Goal: Task Accomplishment & Management: Complete application form

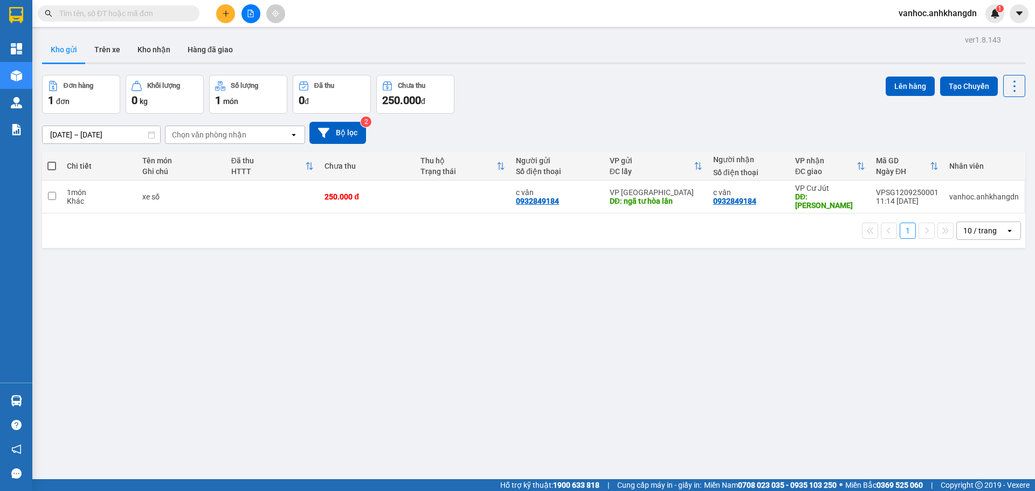
click at [224, 11] on icon "plus" at bounding box center [226, 14] width 8 height 8
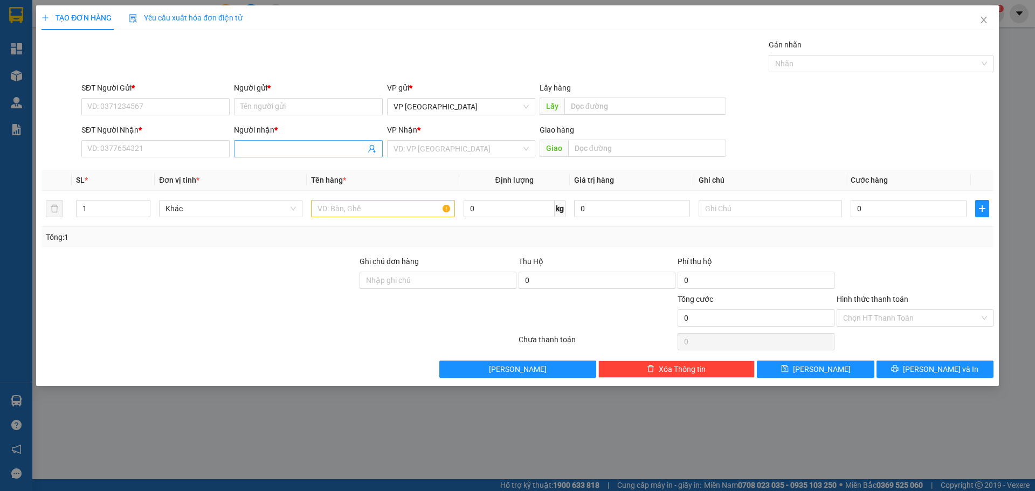
click at [260, 150] on input "Người nhận *" at bounding box center [302, 149] width 125 height 12
paste input "ọ"
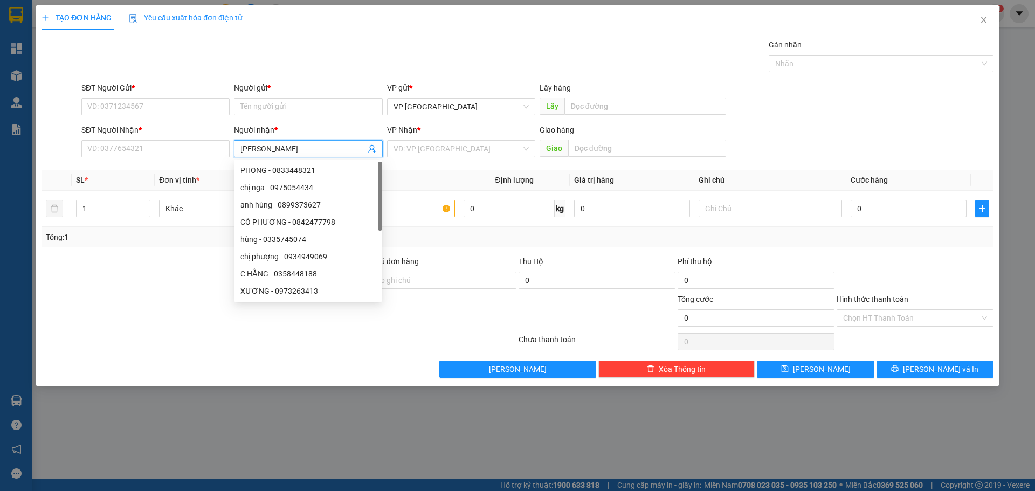
paste input "â"
type input "[PERSON_NAME]"
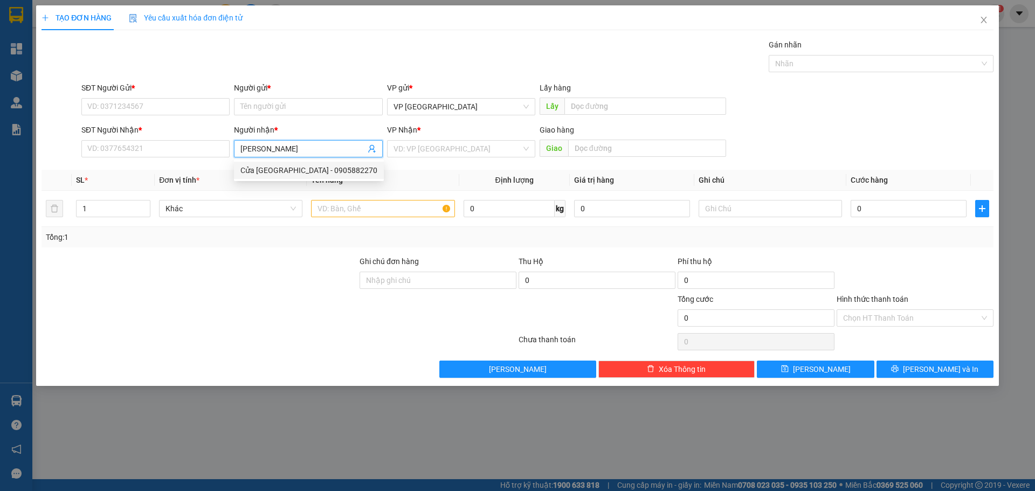
click at [265, 175] on div "Cửa [GEOGRAPHIC_DATA] - 0905882270" at bounding box center [308, 170] width 137 height 12
type input "0905882270"
drag, startPoint x: 322, startPoint y: 149, endPoint x: 218, endPoint y: 156, distance: 104.3
click at [218, 156] on div "SĐT Người Nhận * 0905882270 Người nhận * Cửa Hàng Ngọc Châu Cửa Hàng Ngọc Châu …" at bounding box center [537, 143] width 917 height 38
type input "Cửa [PERSON_NAME]"
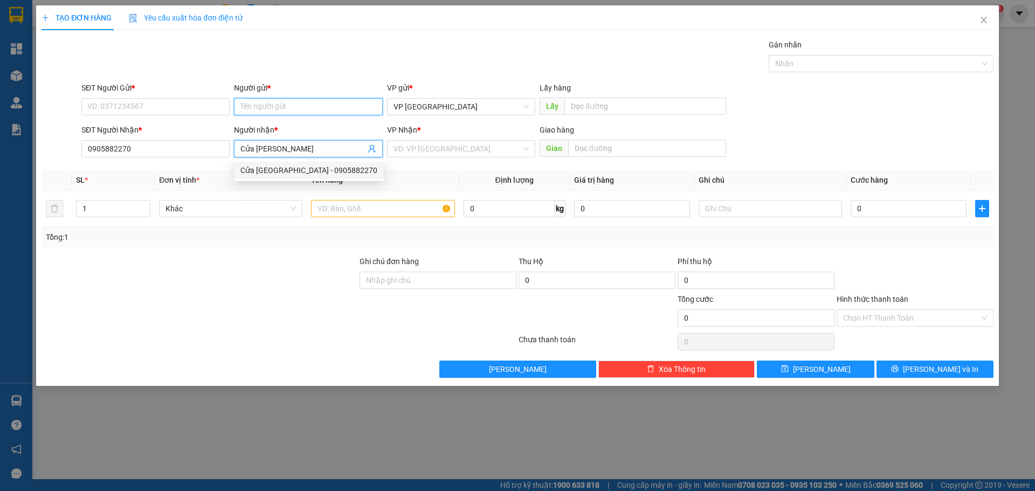
click at [294, 110] on input "Người gửi *" at bounding box center [308, 106] width 148 height 17
paste input "Cửa [PERSON_NAME]"
type input "Cửa [PERSON_NAME]"
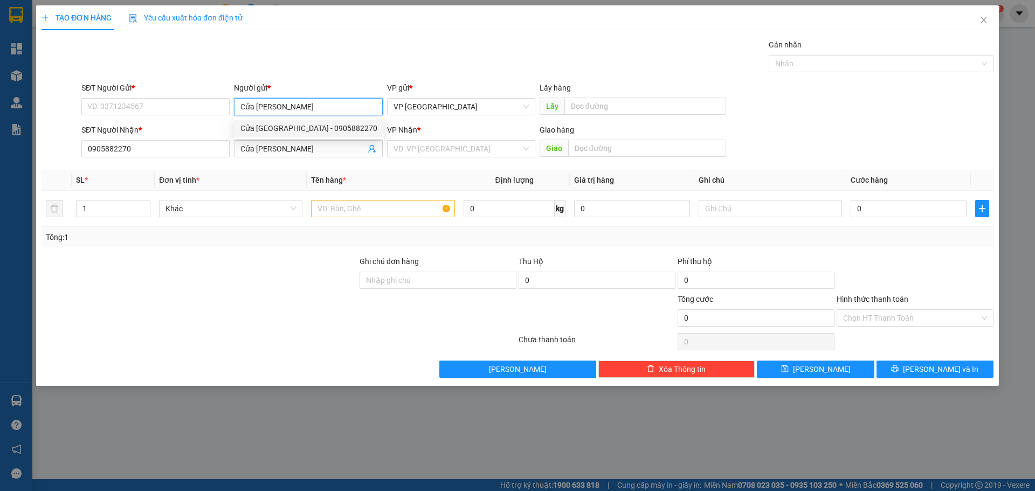
click at [280, 126] on div "Cửa [GEOGRAPHIC_DATA] - 0905882270" at bounding box center [308, 128] width 137 height 12
type input "0905882270"
type input "Cửa [PERSON_NAME]"
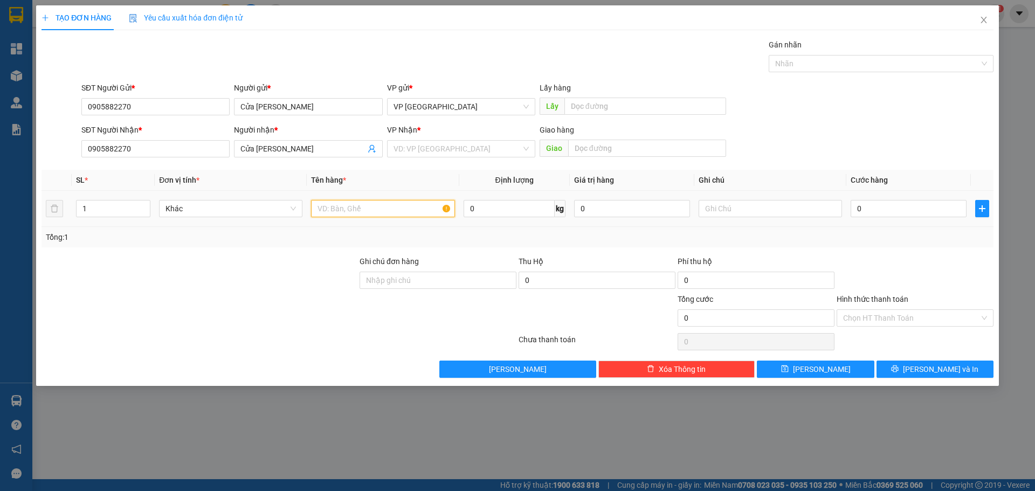
click at [332, 210] on input "text" at bounding box center [382, 208] width 143 height 17
paste input "ệ"
type input "kiện"
click at [129, 210] on input "1" at bounding box center [113, 209] width 73 height 16
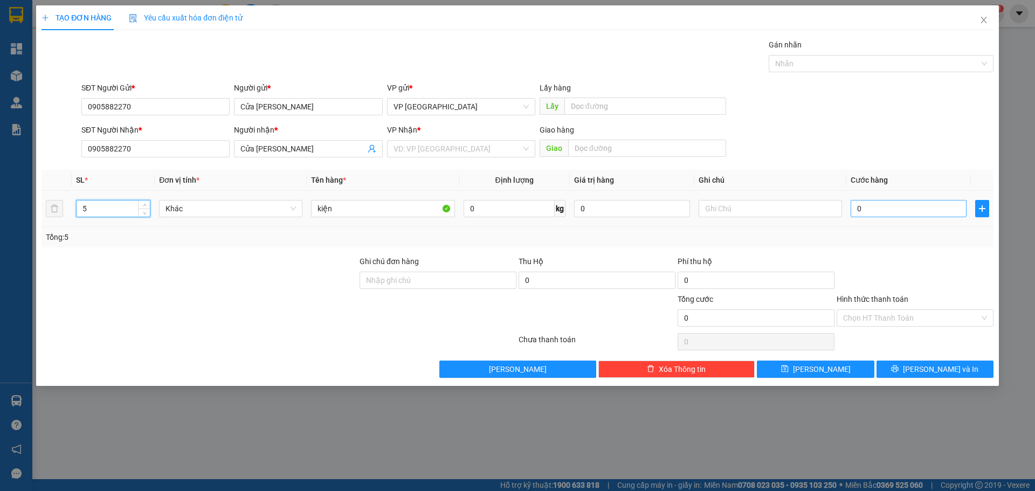
type input "5"
click at [884, 209] on input "0" at bounding box center [909, 208] width 116 height 17
type input "2"
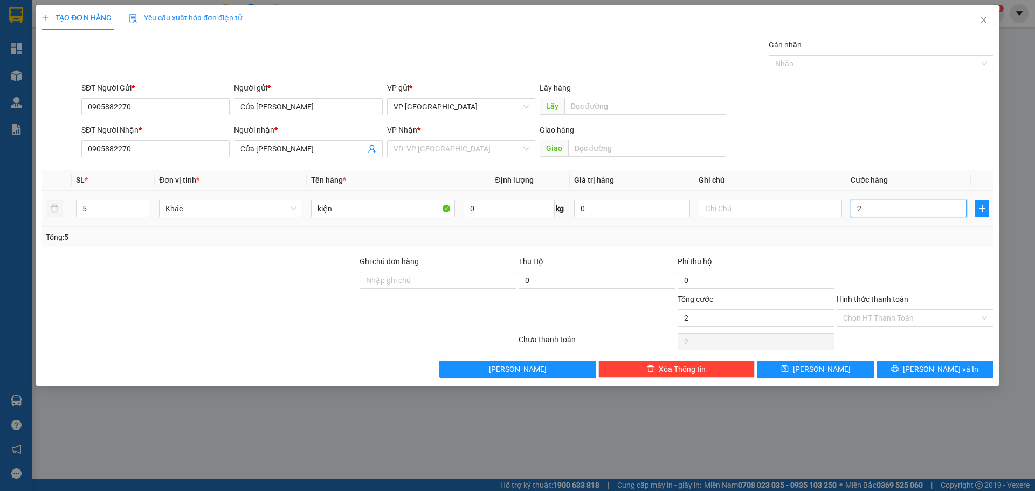
type input "25"
type input "250"
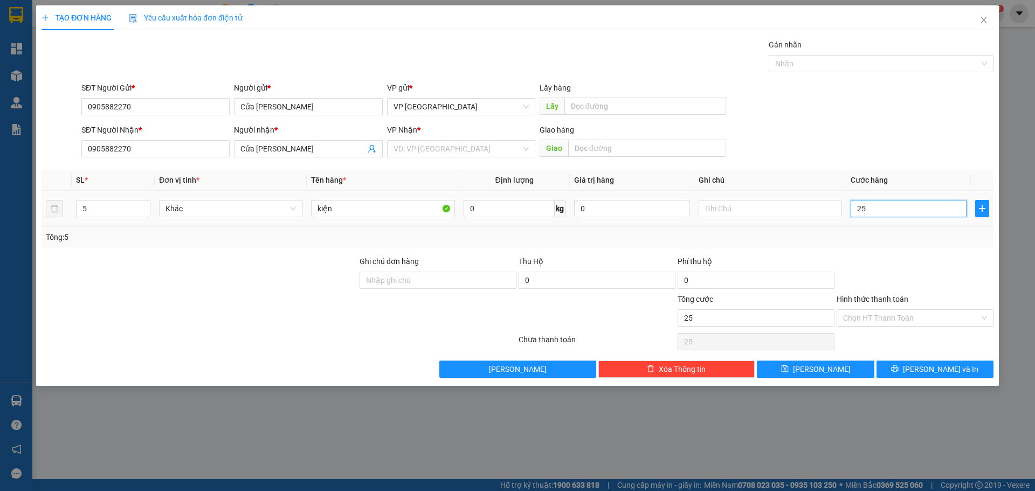
type input "250"
type input "2.500"
type input "25.000"
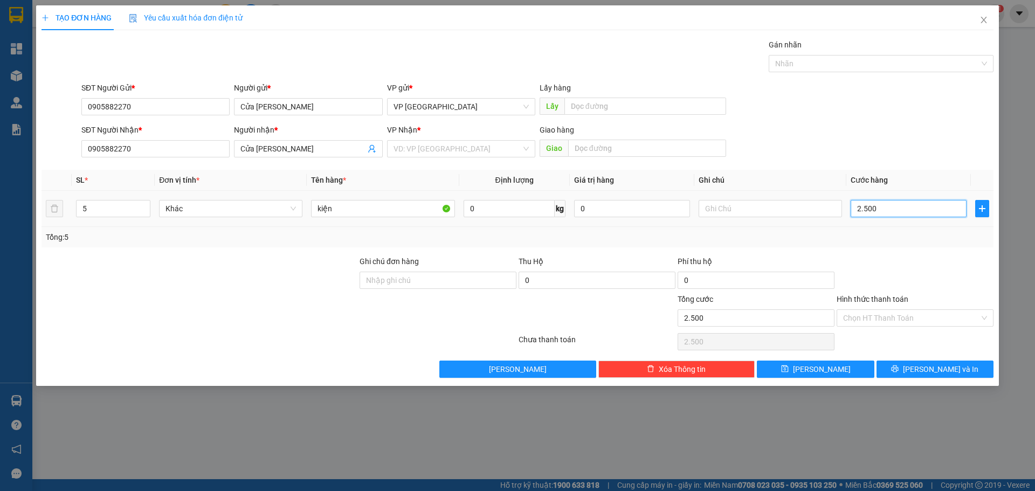
type input "25.000"
type input "250.000"
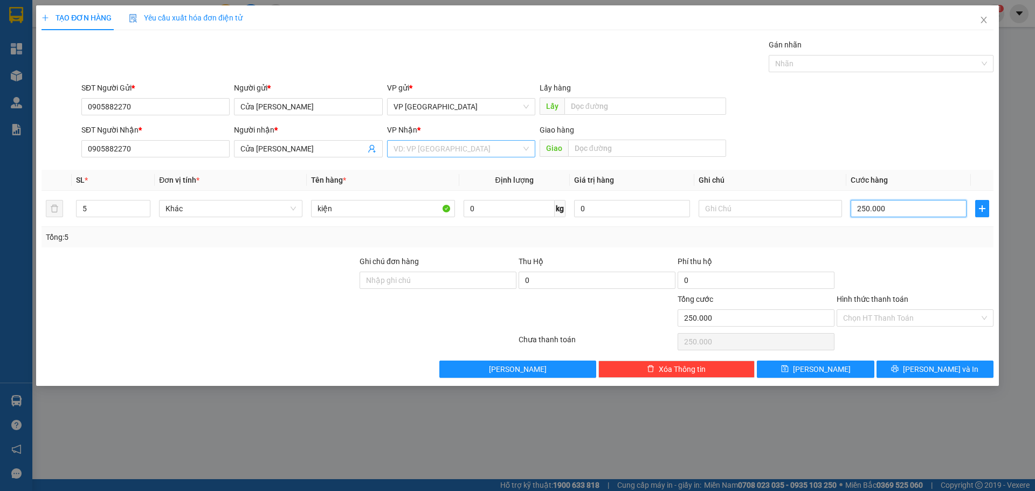
type input "250.000"
click at [450, 150] on input "search" at bounding box center [458, 149] width 128 height 16
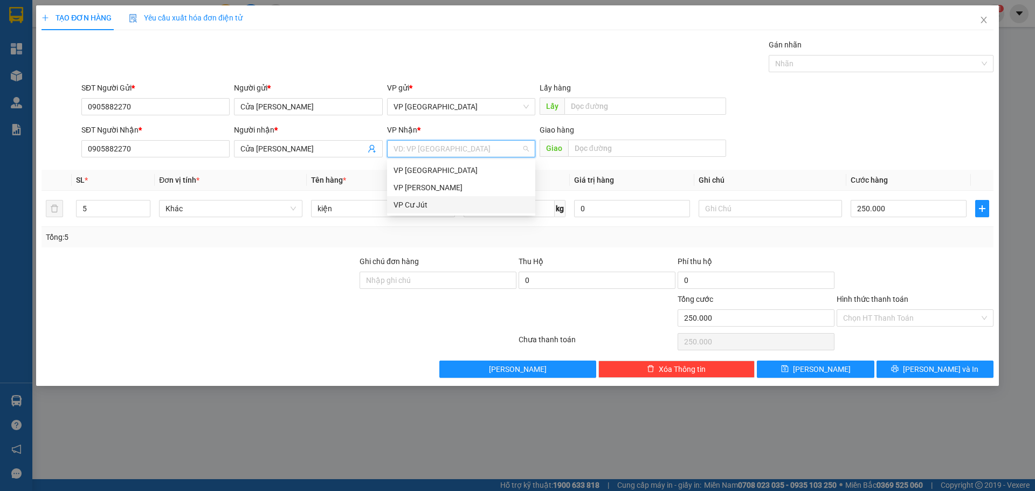
click at [424, 207] on div "VP Cư Jút" at bounding box center [461, 205] width 135 height 12
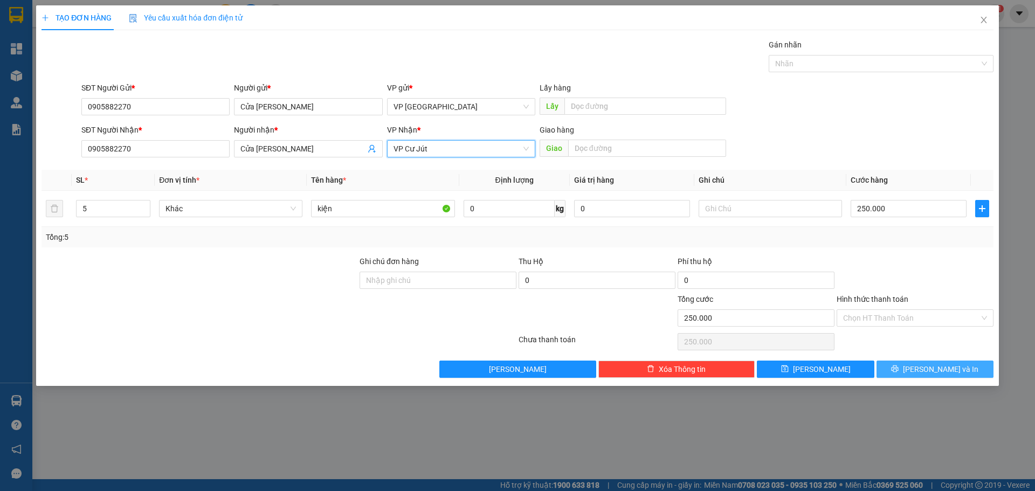
click at [925, 366] on button "[PERSON_NAME] và In" at bounding box center [935, 369] width 117 height 17
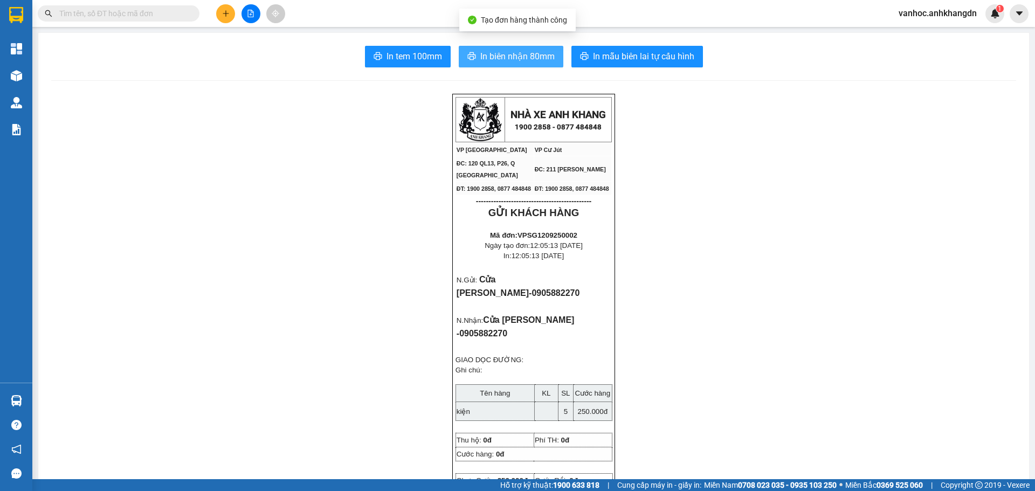
click at [480, 57] on span "In biên nhận 80mm" at bounding box center [517, 56] width 74 height 13
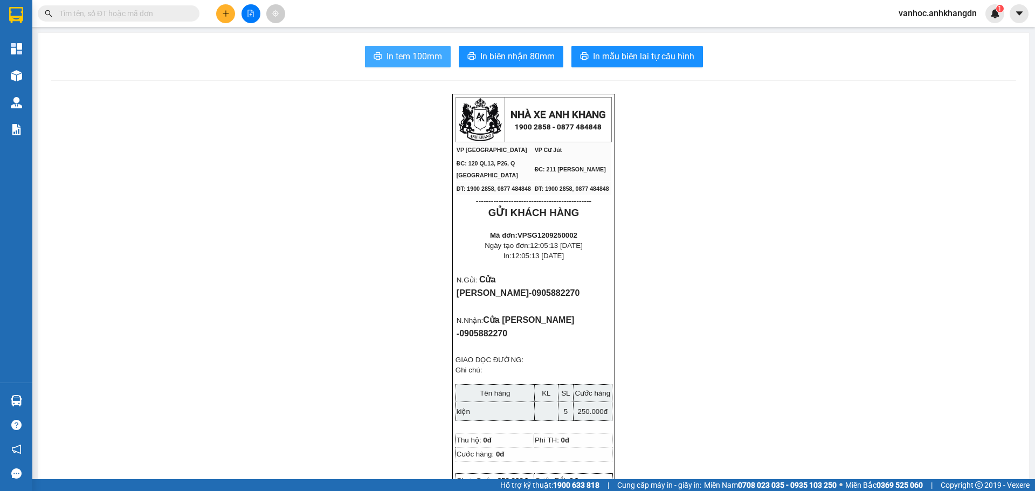
click at [400, 57] on span "In tem 100mm" at bounding box center [415, 56] width 56 height 13
click at [229, 16] on icon "plus" at bounding box center [226, 14] width 8 height 8
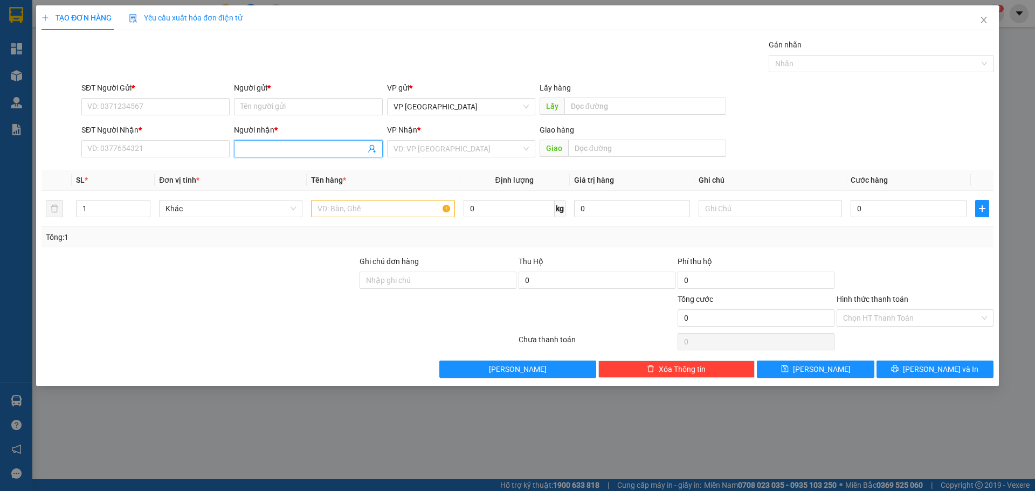
click at [314, 150] on input "Người nhận *" at bounding box center [302, 149] width 125 height 12
paste input "ậ"
paste input "ờ"
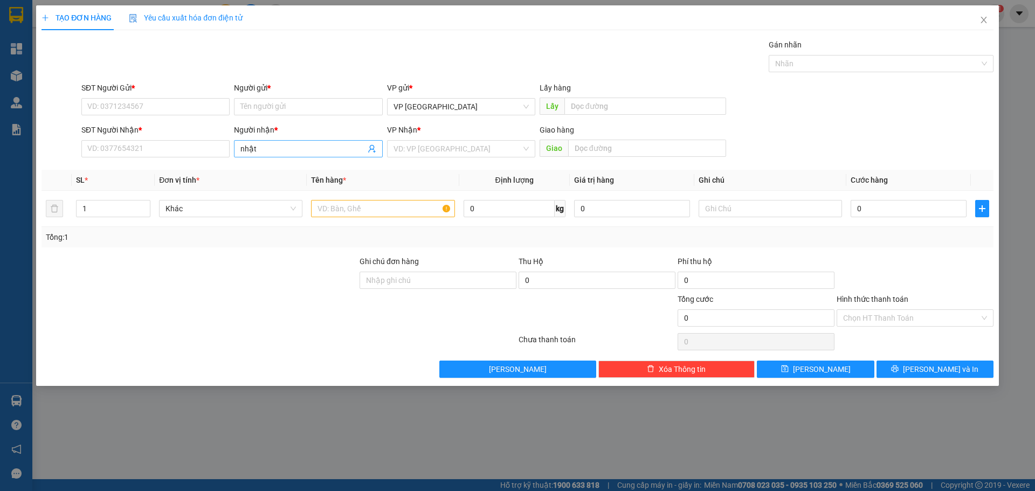
click at [277, 152] on input "nhật" at bounding box center [302, 149] width 125 height 12
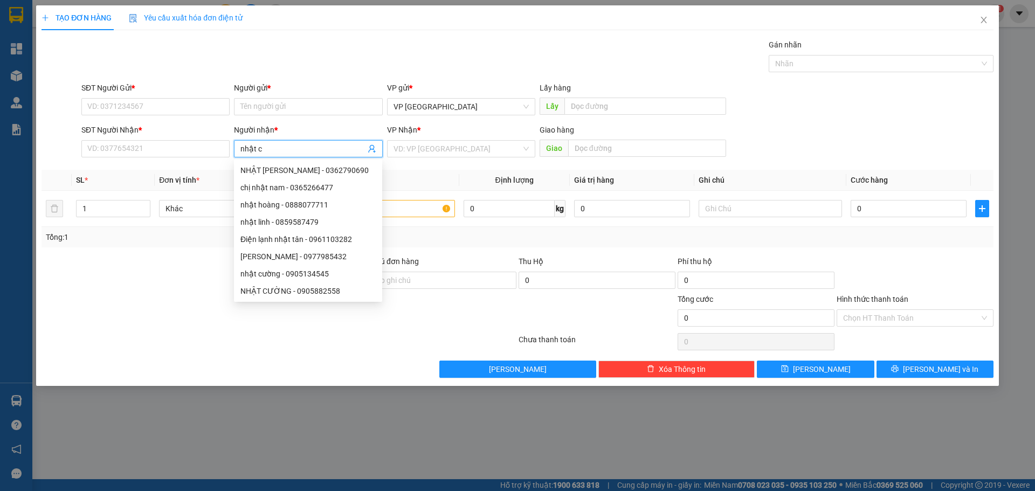
paste input "ươ"
paste input "ờ"
type input "nhật cường"
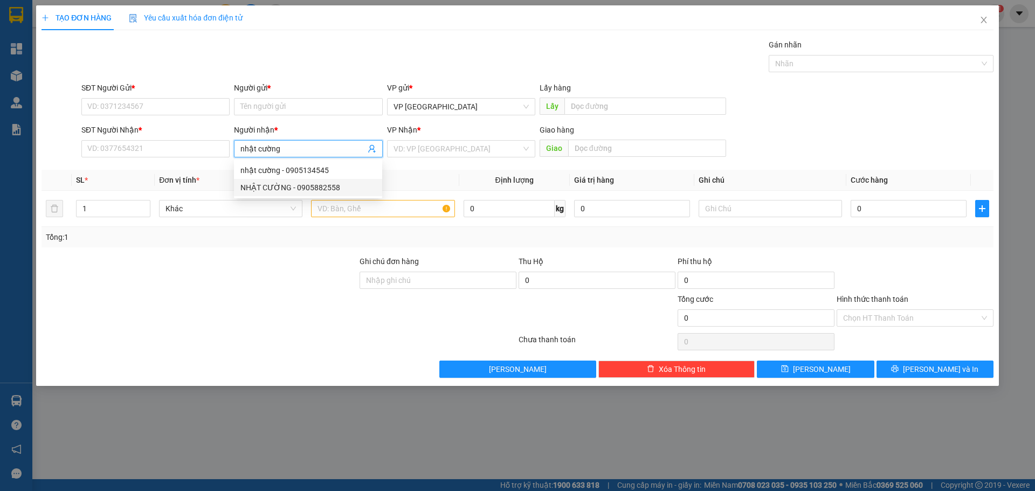
click at [285, 187] on div "NHẬT CƯỜNG - 0905882558" at bounding box center [307, 188] width 135 height 12
type input "0905882558"
drag, startPoint x: 277, startPoint y: 149, endPoint x: 190, endPoint y: 134, distance: 87.5
click at [180, 140] on div "SĐT Người Nhận * 0905882558 Người nhận * NHẬT CƯỜNG NHẬT CƯỜNG VP Nhận * VD: VP…" at bounding box center [537, 143] width 917 height 38
type input "[PERSON_NAME]"
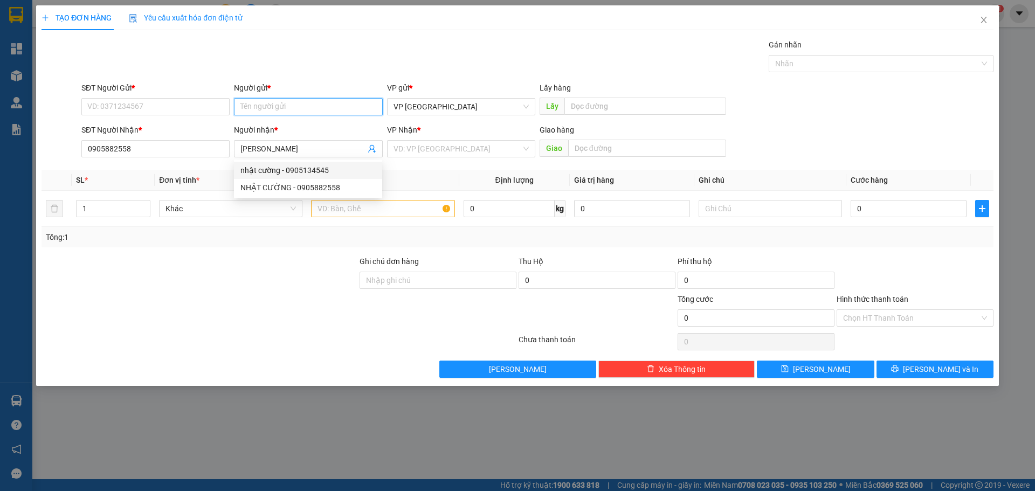
click at [251, 102] on input "Người gửi *" at bounding box center [308, 106] width 148 height 17
paste input "[PERSON_NAME]"
type input "[PERSON_NAME]"
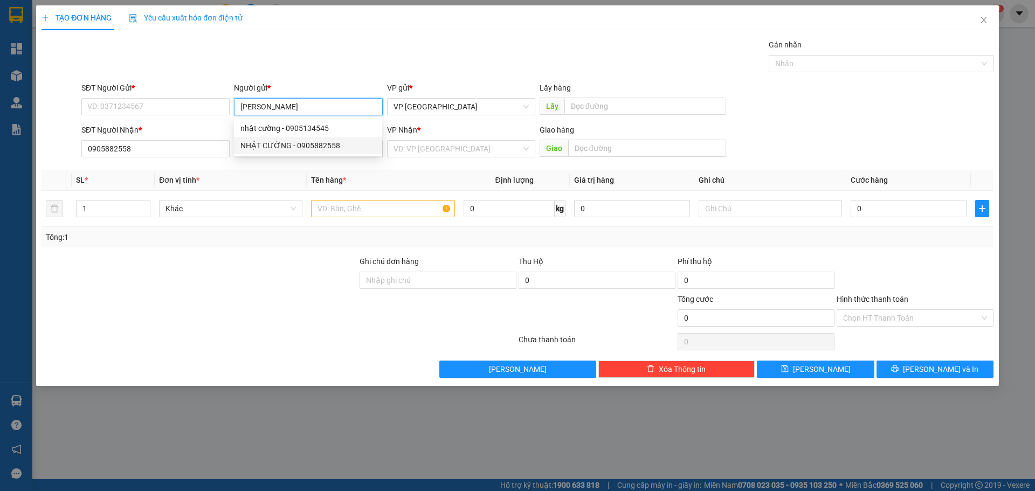
click at [294, 148] on div "NHẬT CƯỜNG - 0905882558" at bounding box center [307, 146] width 135 height 12
type input "0905882558"
type input "[PERSON_NAME]"
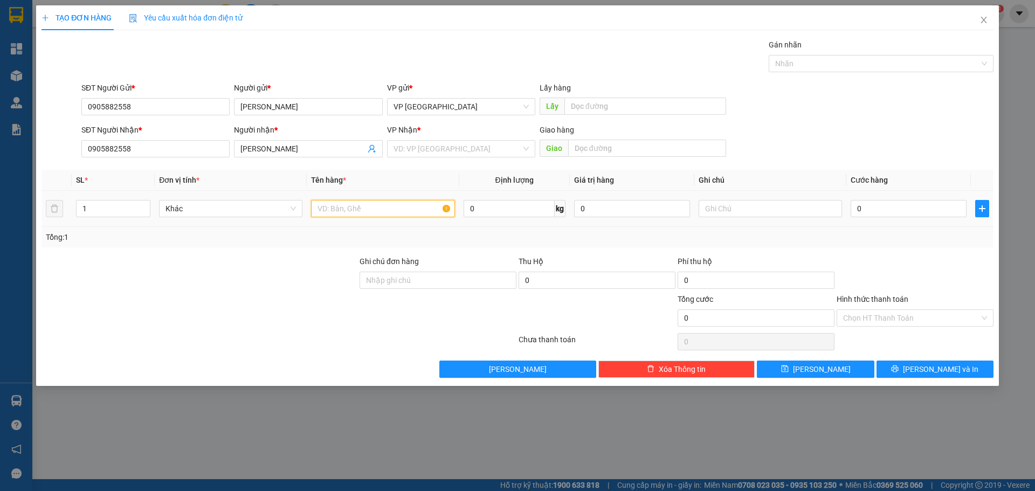
click at [353, 208] on input "text" at bounding box center [382, 208] width 143 height 17
paste input "ệ"
type input "kiện"
click at [123, 211] on input "1" at bounding box center [113, 209] width 73 height 16
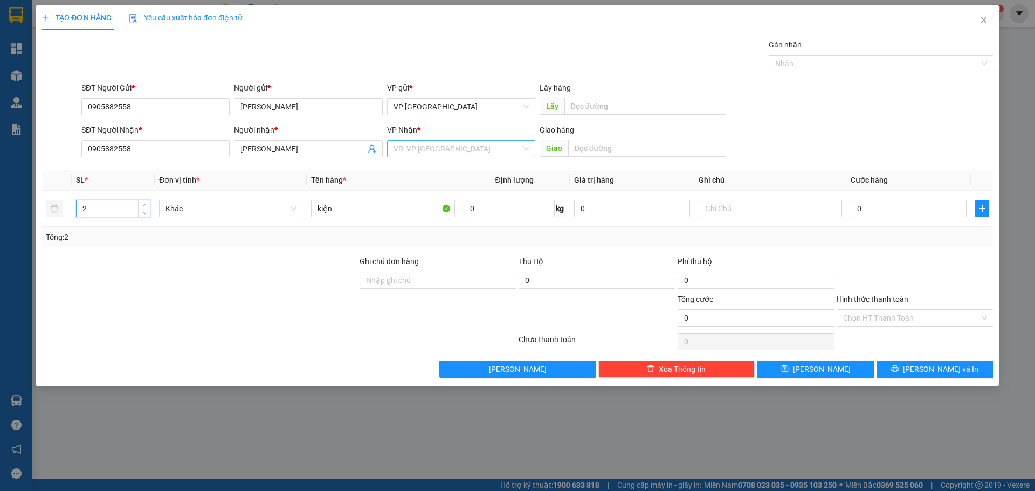
type input "2"
click at [478, 146] on input "search" at bounding box center [458, 149] width 128 height 16
click at [436, 202] on div "VP Cư Jút" at bounding box center [461, 205] width 135 height 12
drag, startPoint x: 956, startPoint y: 200, endPoint x: 956, endPoint y: 211, distance: 11.9
click at [955, 201] on div "0" at bounding box center [909, 209] width 116 height 22
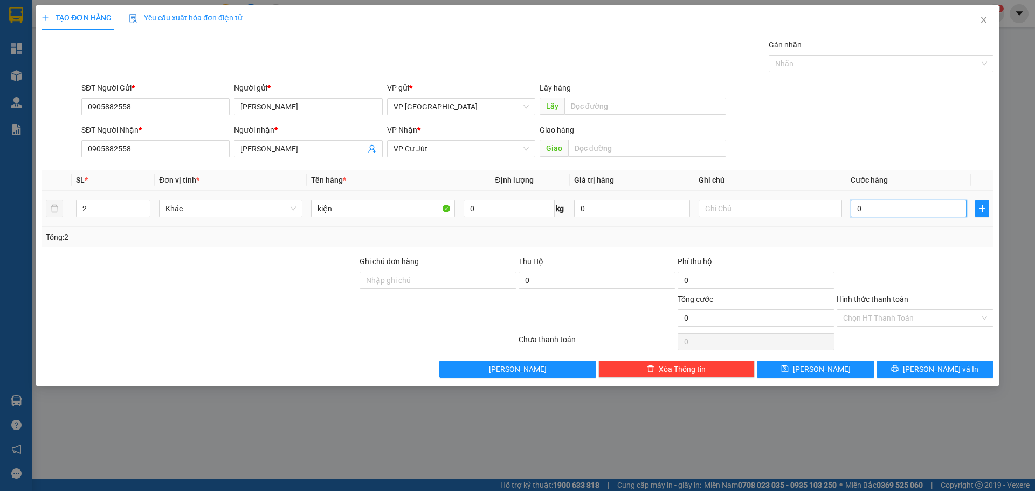
click at [956, 211] on input "0" at bounding box center [909, 208] width 116 height 17
type input "9"
type input "90"
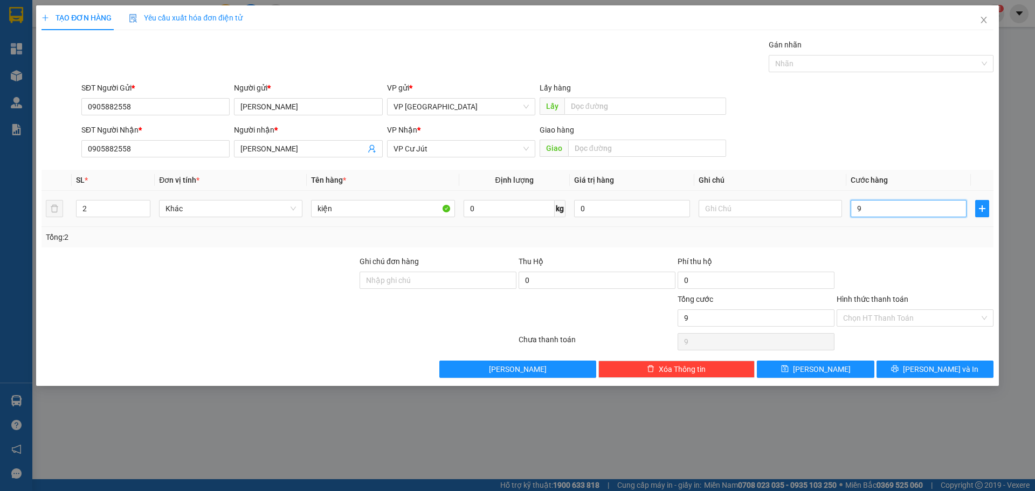
type input "90"
type input "900"
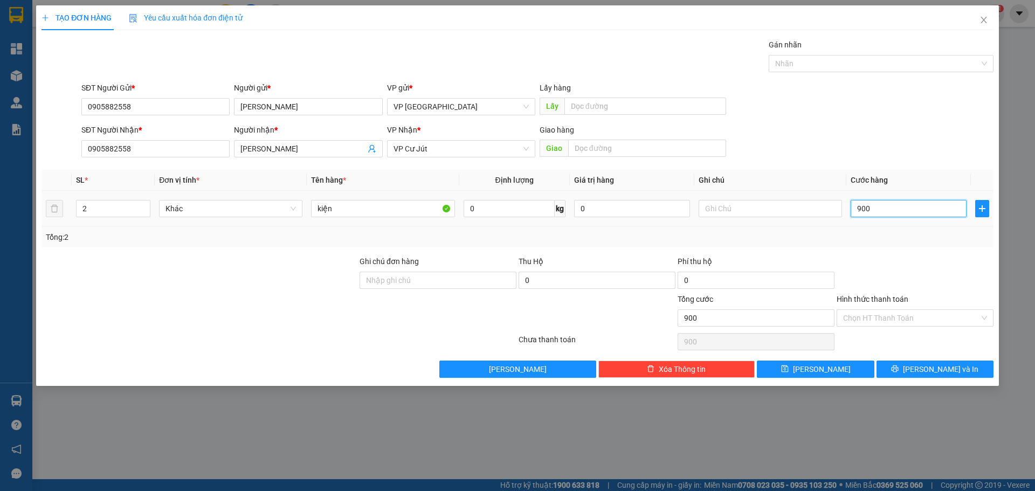
type input "9.000"
type input "90.000"
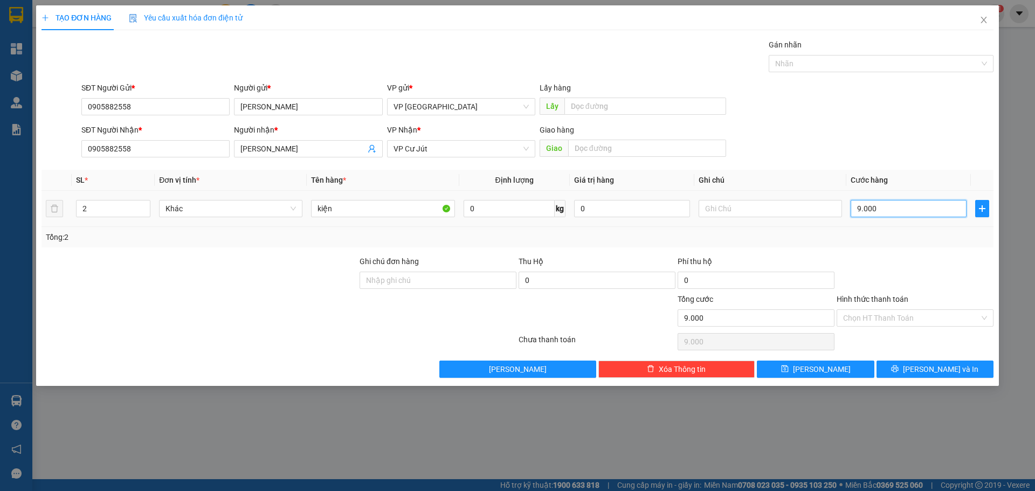
type input "90.000"
click at [928, 365] on span "[PERSON_NAME] và In" at bounding box center [940, 369] width 75 height 12
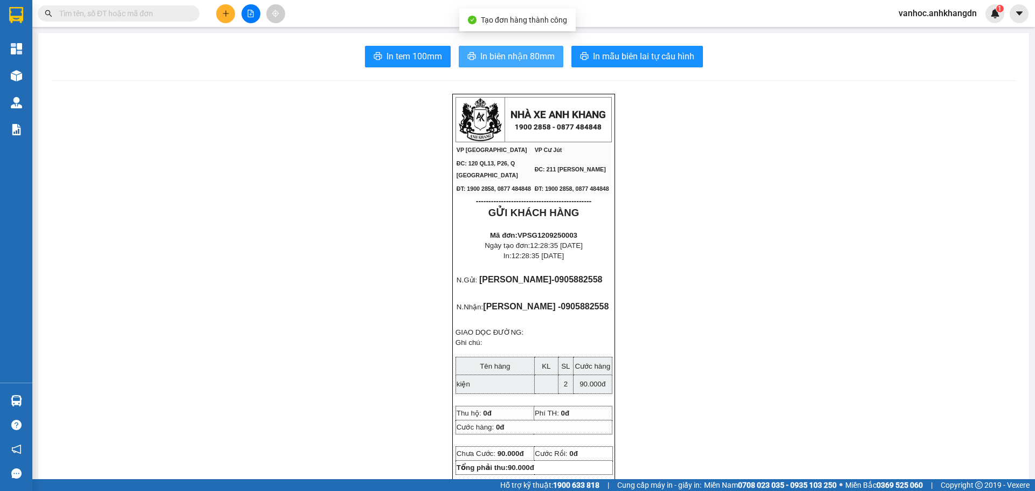
click at [480, 63] on span "In biên nhận 80mm" at bounding box center [517, 56] width 74 height 13
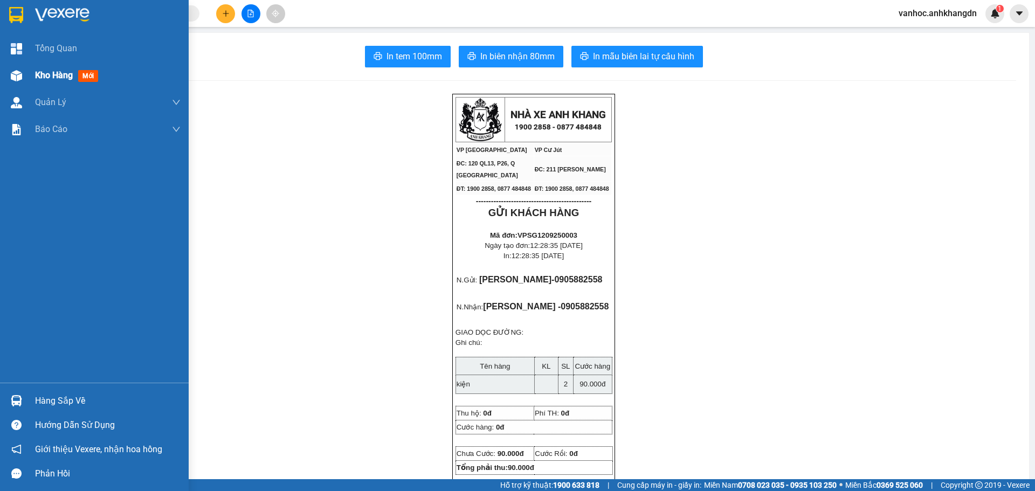
click at [54, 79] on span "Kho hàng" at bounding box center [54, 75] width 38 height 10
